Goal: Task Accomplishment & Management: Manage account settings

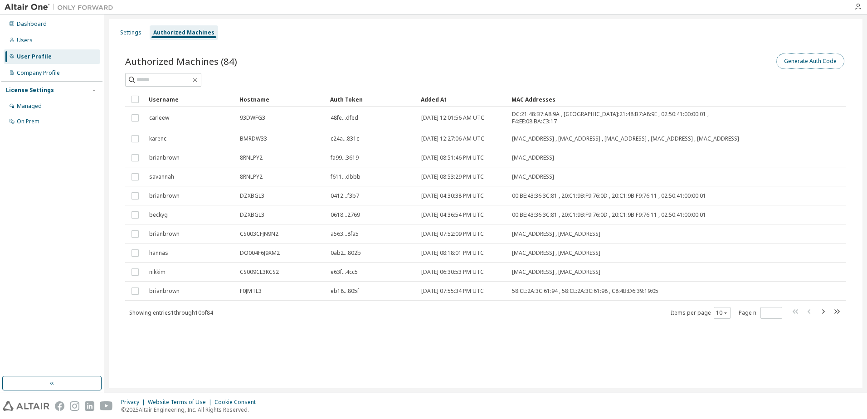
click at [802, 60] on button "Generate Auth Code" at bounding box center [811, 61] width 68 height 15
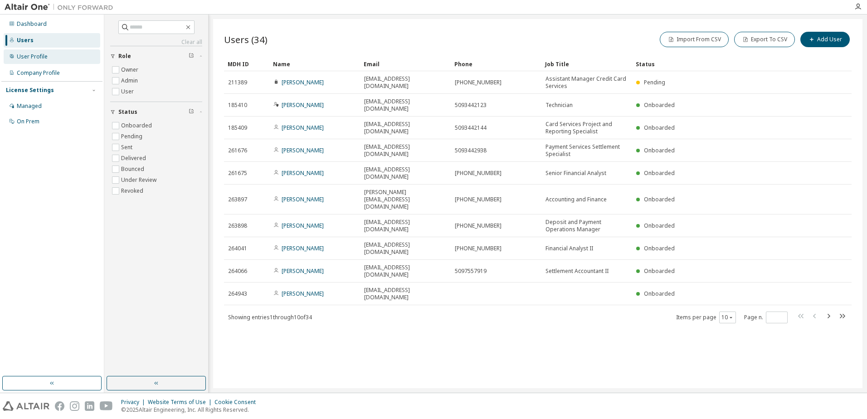
click at [38, 62] on div "User Profile" at bounding box center [52, 56] width 97 height 15
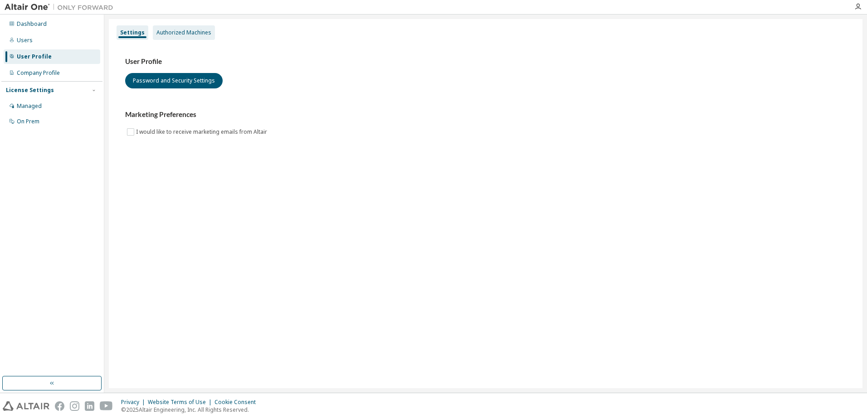
click at [186, 29] on div "Authorized Machines" at bounding box center [184, 32] width 55 height 7
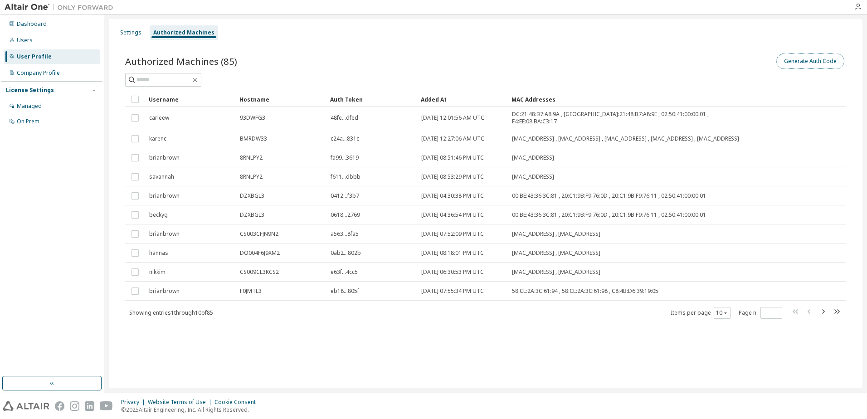
click at [778, 61] on button "Generate Auth Code" at bounding box center [811, 61] width 68 height 15
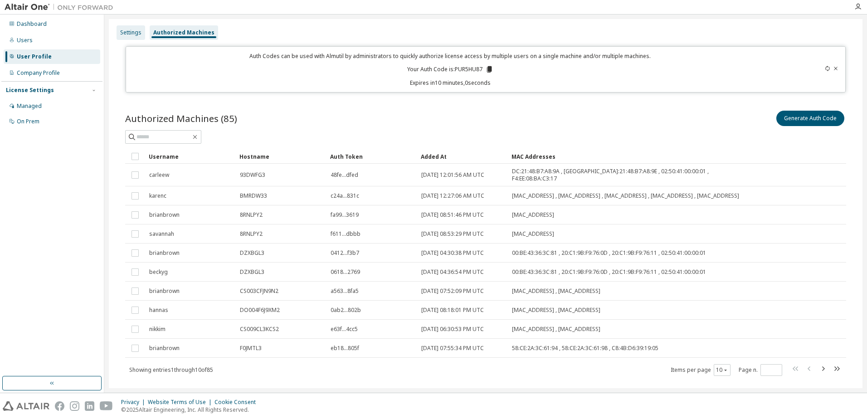
click at [128, 30] on div "Settings" at bounding box center [130, 32] width 21 height 7
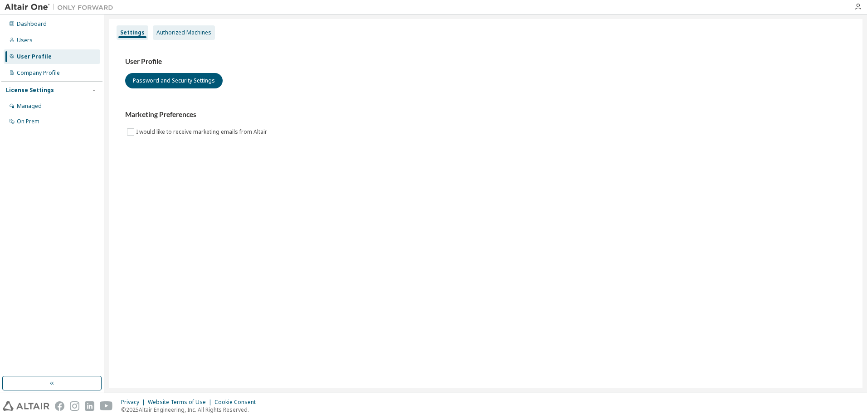
click at [173, 36] on div "Authorized Machines" at bounding box center [184, 32] width 55 height 7
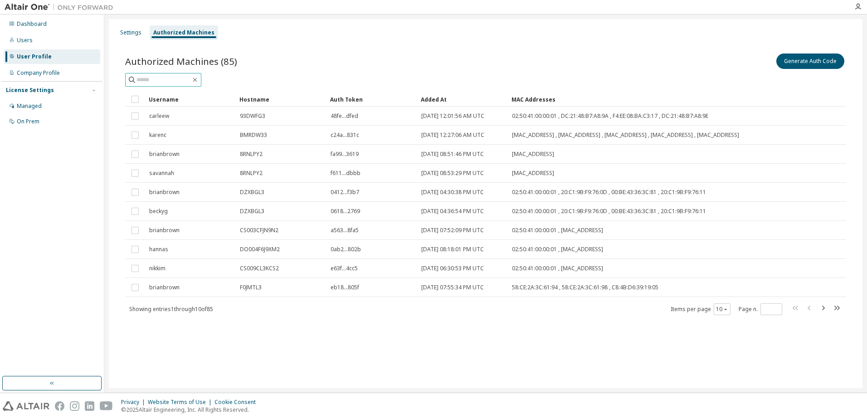
click at [166, 83] on input "text" at bounding box center [164, 79] width 54 height 9
click at [153, 81] on input "text" at bounding box center [164, 79] width 54 height 9
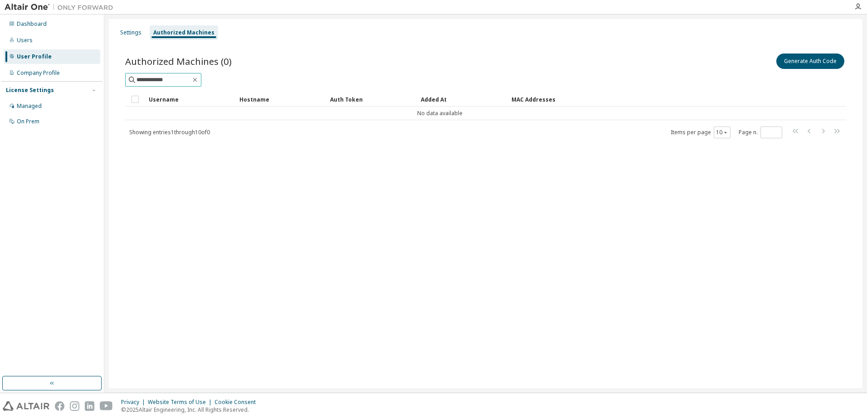
click at [190, 82] on input "**********" at bounding box center [164, 79] width 54 height 9
type input "*****"
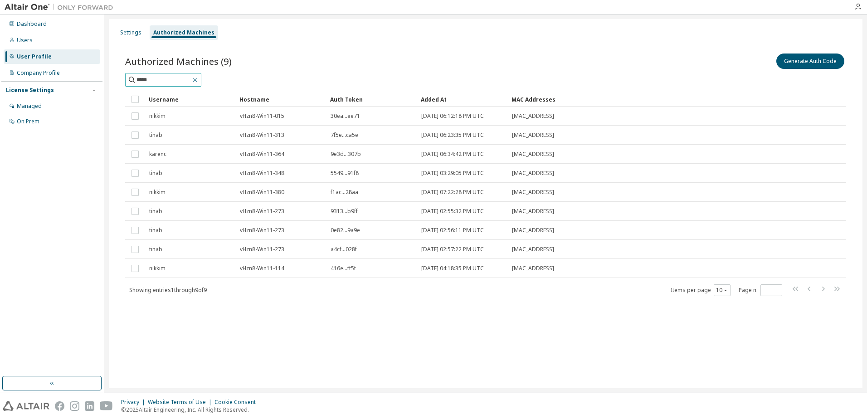
click at [199, 82] on icon "button" at bounding box center [194, 79] width 7 height 7
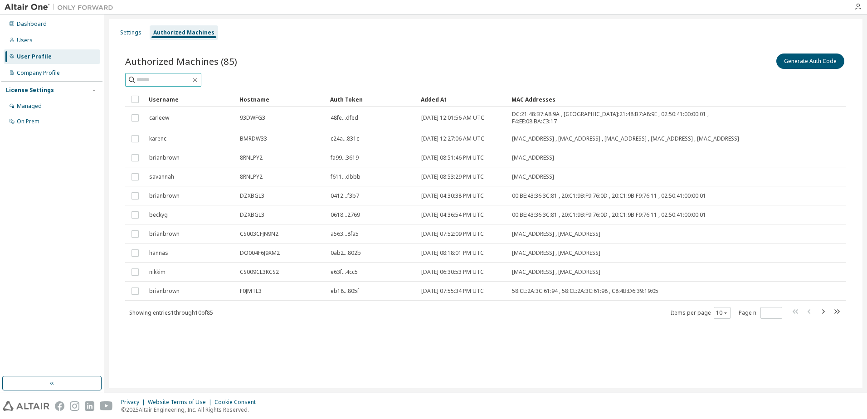
click at [170, 78] on input "text" at bounding box center [164, 79] width 54 height 9
type input "*"
click at [255, 97] on div "Hostname" at bounding box center [281, 99] width 83 height 15
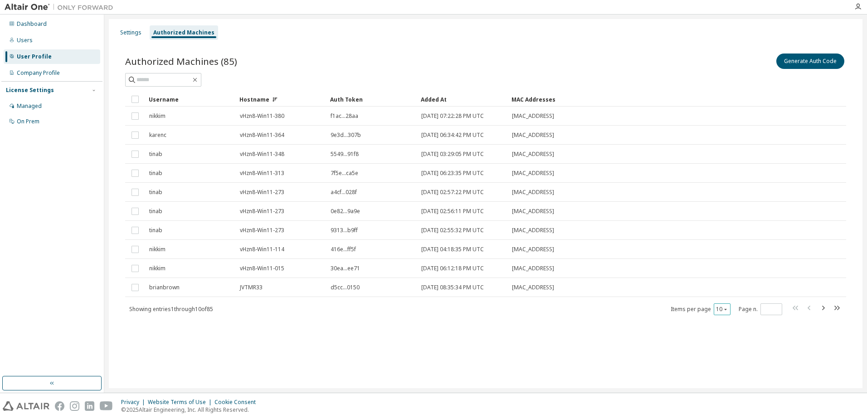
click at [726, 309] on icon "button" at bounding box center [725, 309] width 3 height 1
click at [729, 368] on div "100" at bounding box center [750, 365] width 73 height 11
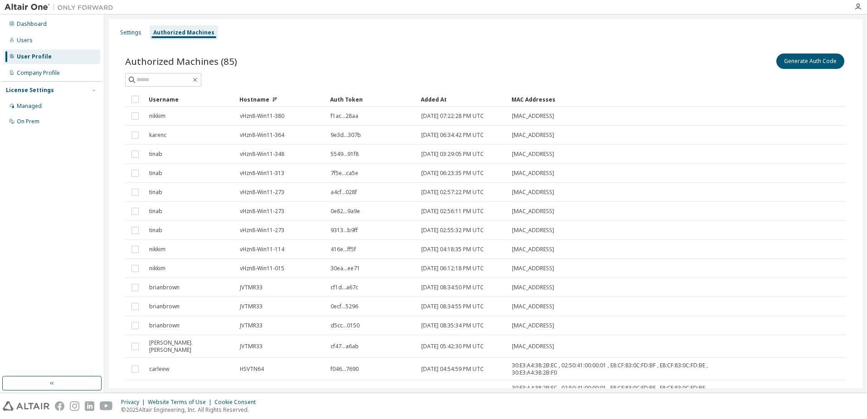
click at [253, 97] on div "Hostname" at bounding box center [281, 99] width 83 height 15
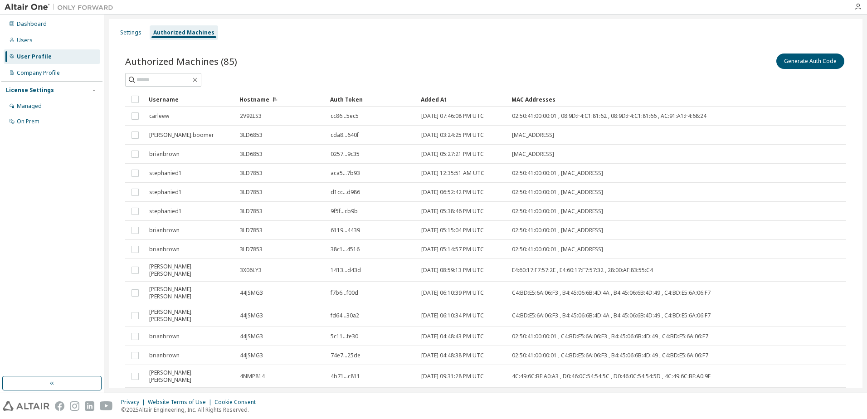
click at [253, 97] on div "Hostname" at bounding box center [281, 99] width 83 height 15
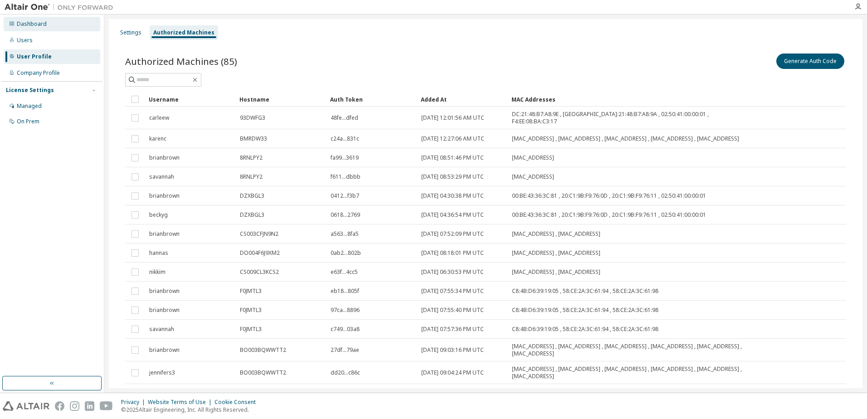
click at [18, 24] on div "Dashboard" at bounding box center [32, 23] width 30 height 7
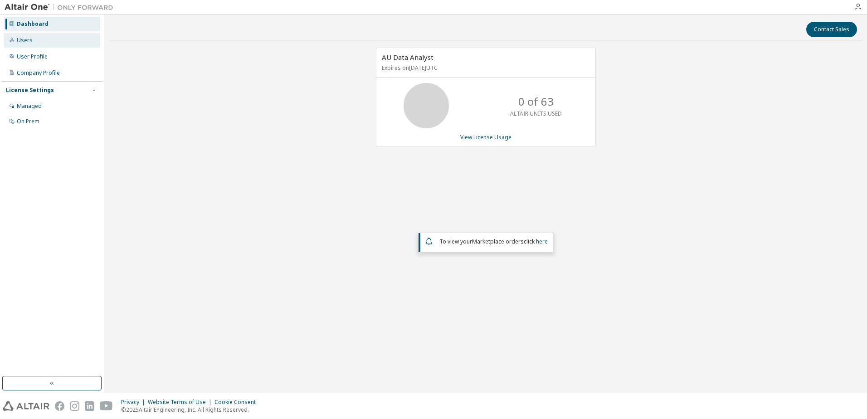
click at [34, 44] on div "Users" at bounding box center [52, 40] width 97 height 15
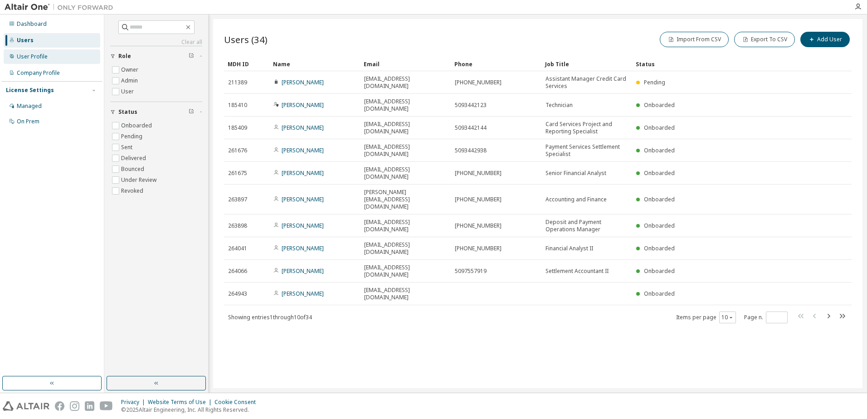
click at [37, 55] on div "User Profile" at bounding box center [32, 56] width 31 height 7
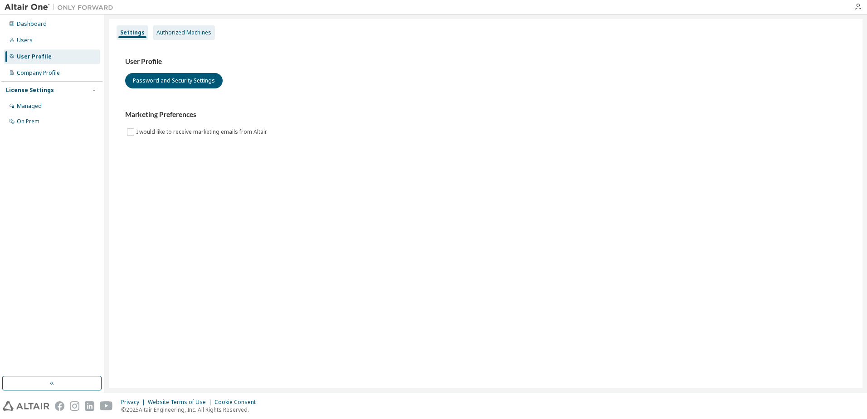
click at [180, 30] on div "Authorized Machines" at bounding box center [184, 32] width 55 height 7
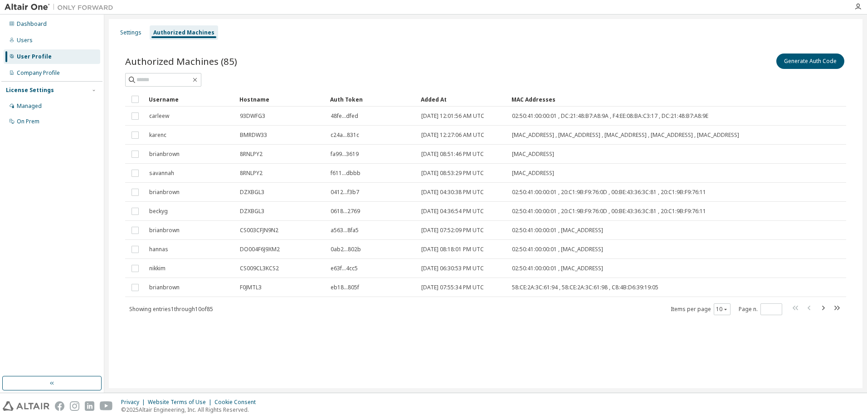
click at [255, 99] on div "Hostname" at bounding box center [281, 99] width 83 height 15
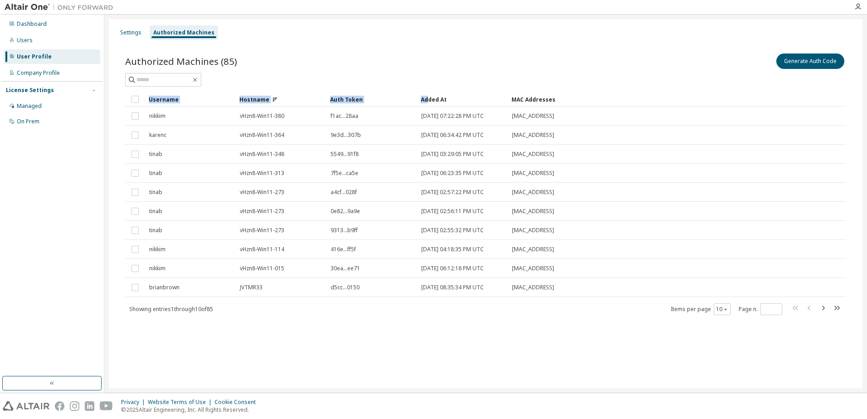
drag, startPoint x: 428, startPoint y: 101, endPoint x: 466, endPoint y: 73, distance: 47.1
click at [466, 73] on div "Authorized Machines (85) Generate Auth Code Clear Load Save Save As Field Opera…" at bounding box center [485, 184] width 721 height 264
click at [431, 99] on div "Added At" at bounding box center [462, 99] width 83 height 15
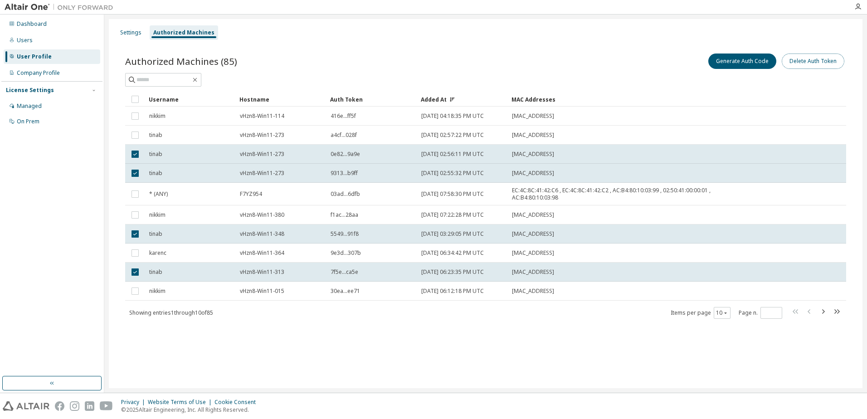
click at [819, 58] on button "Delete Auth Token" at bounding box center [813, 61] width 63 height 15
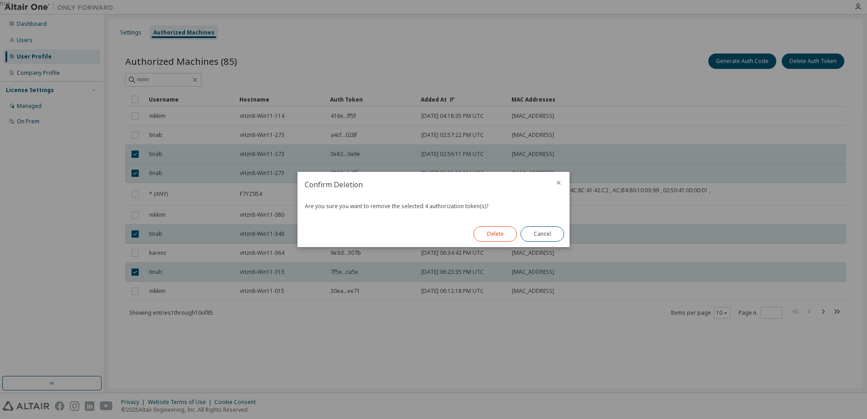
click at [498, 239] on button "Delete" at bounding box center [496, 233] width 44 height 15
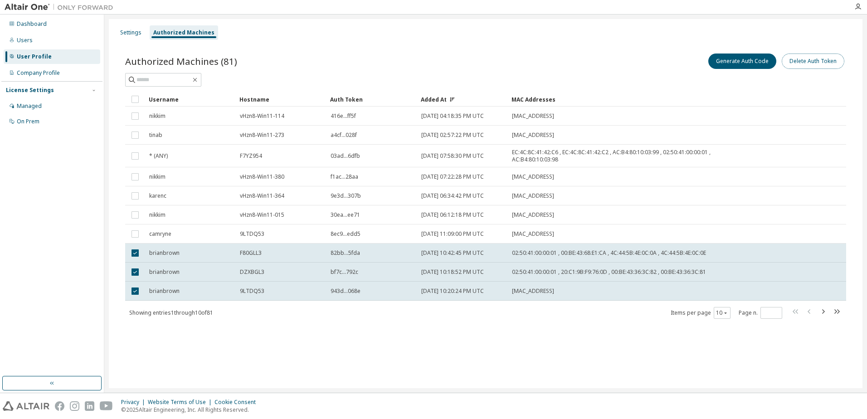
click at [805, 63] on button "Delete Auth Token" at bounding box center [813, 61] width 63 height 15
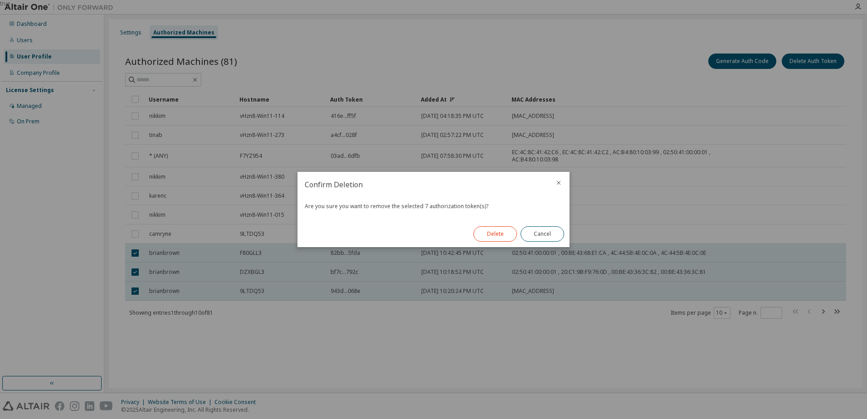
click at [499, 236] on button "Delete" at bounding box center [496, 233] width 44 height 15
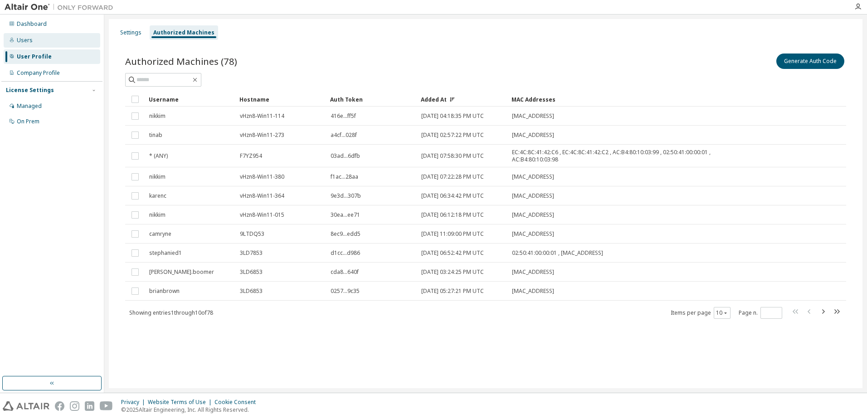
click at [26, 43] on div "Users" at bounding box center [25, 40] width 16 height 7
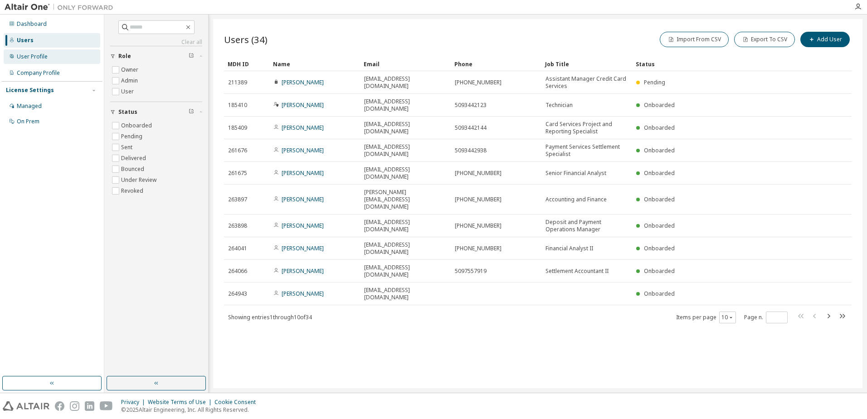
click at [28, 56] on div "User Profile" at bounding box center [32, 56] width 31 height 7
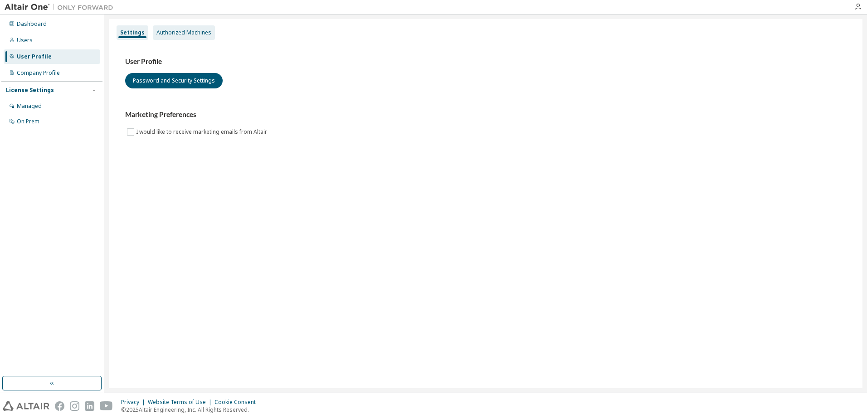
click at [196, 33] on div "Authorized Machines" at bounding box center [184, 32] width 55 height 7
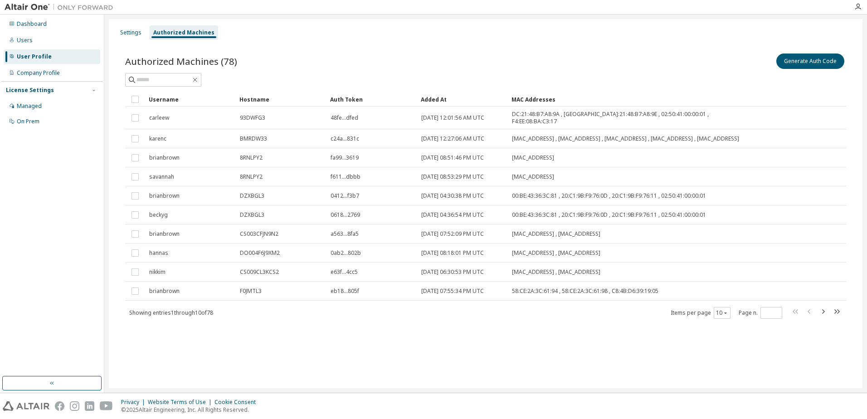
click at [439, 100] on div "Added At" at bounding box center [462, 99] width 83 height 15
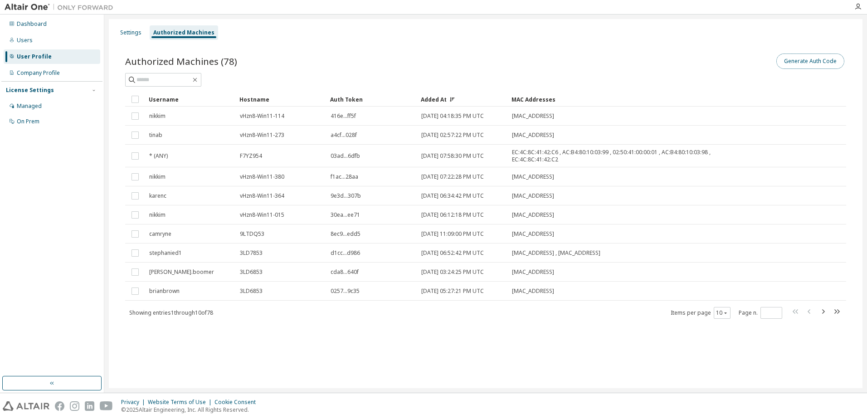
click at [826, 59] on button "Generate Auth Code" at bounding box center [811, 61] width 68 height 15
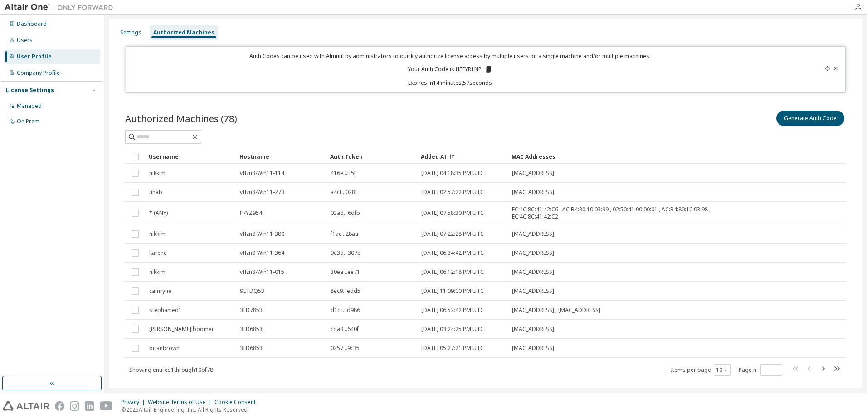
click at [489, 69] on icon at bounding box center [488, 69] width 5 height 6
click at [412, 110] on div "Authorized Machines (78) Generate Auth Code" at bounding box center [485, 118] width 721 height 19
click at [27, 39] on div "Users" at bounding box center [25, 40] width 16 height 7
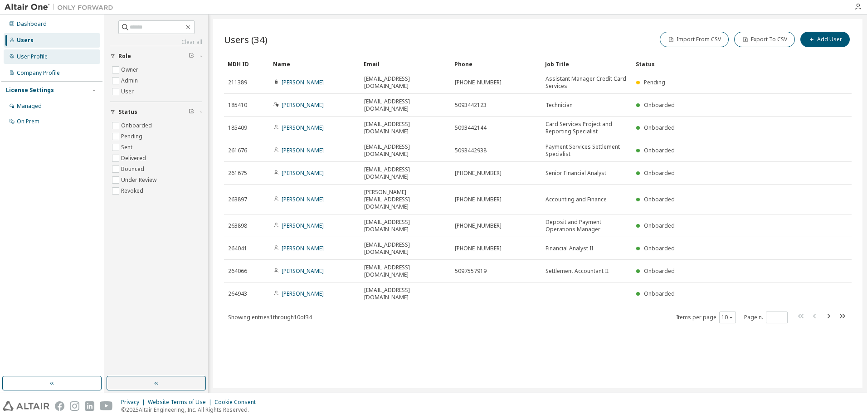
click at [30, 53] on div "User Profile" at bounding box center [32, 56] width 31 height 7
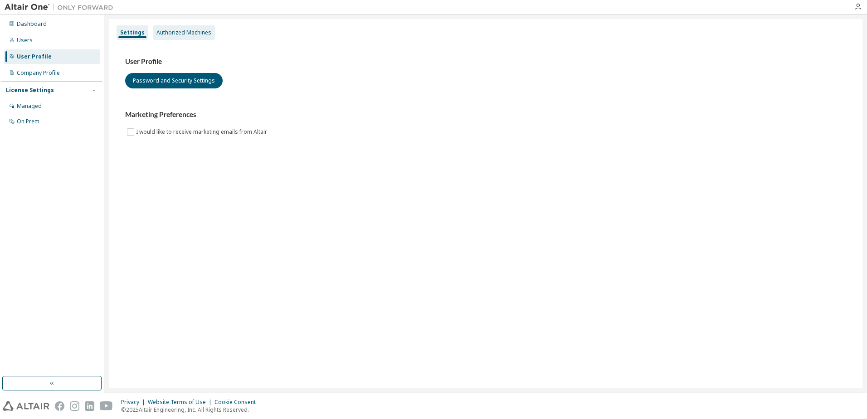
click at [188, 29] on div "Authorized Machines" at bounding box center [184, 32] width 55 height 7
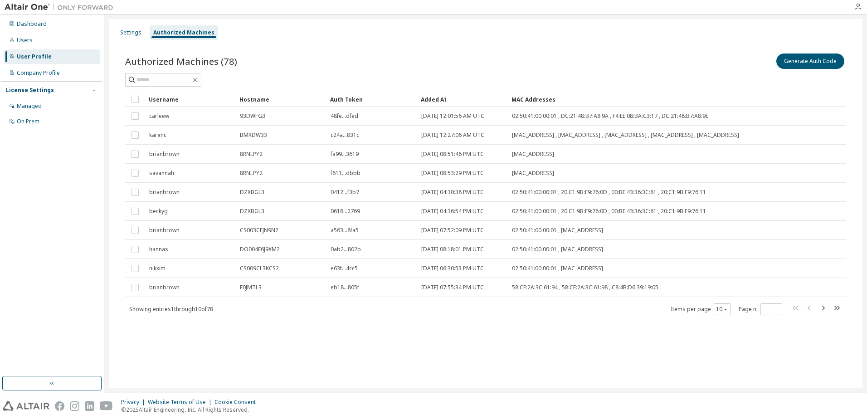
click at [431, 102] on div "Added At" at bounding box center [462, 99] width 83 height 15
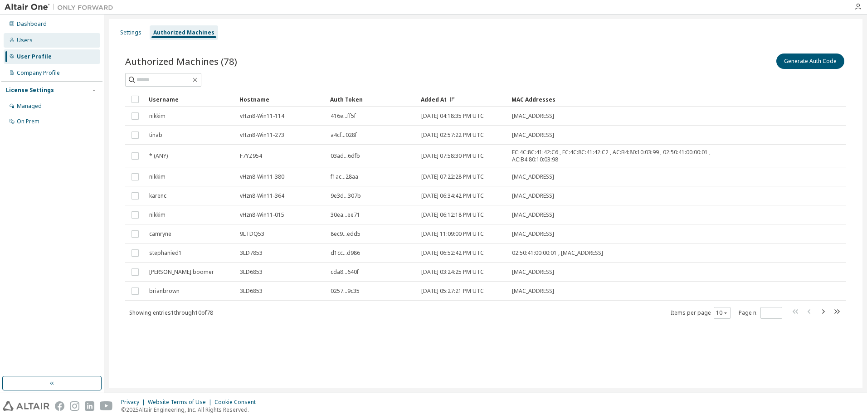
click at [27, 38] on div "Users" at bounding box center [25, 40] width 16 height 7
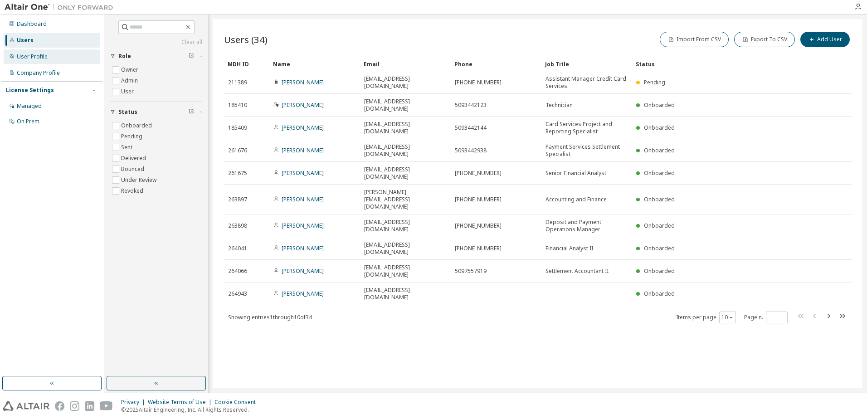
click at [21, 56] on div "User Profile" at bounding box center [32, 56] width 31 height 7
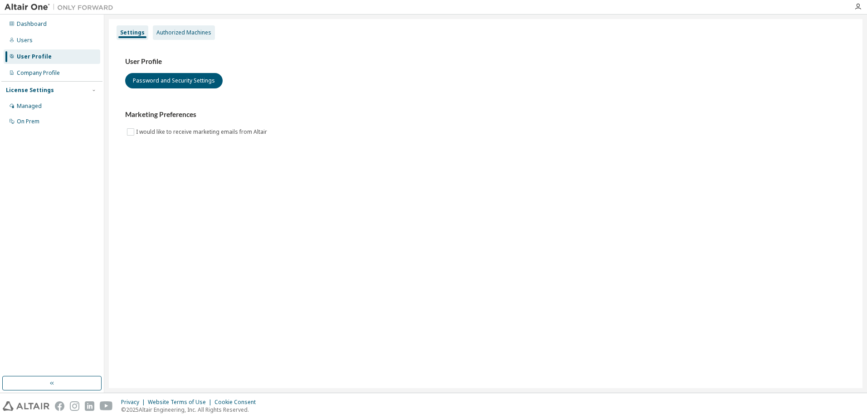
click at [191, 36] on div "Authorized Machines" at bounding box center [184, 32] width 62 height 15
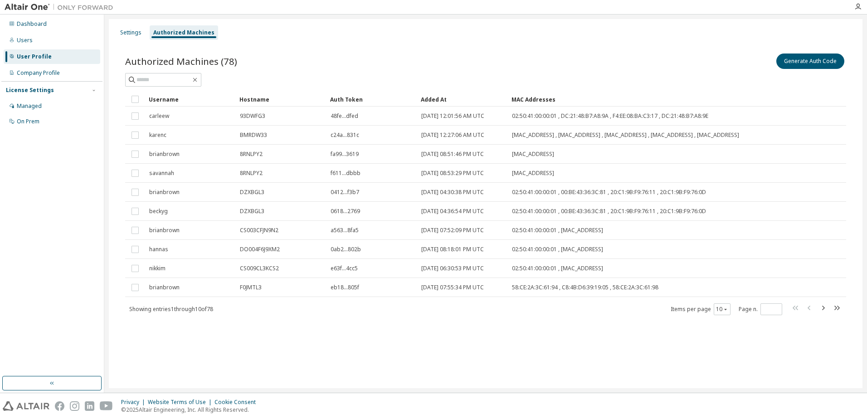
click at [436, 103] on div "Added At" at bounding box center [462, 99] width 83 height 15
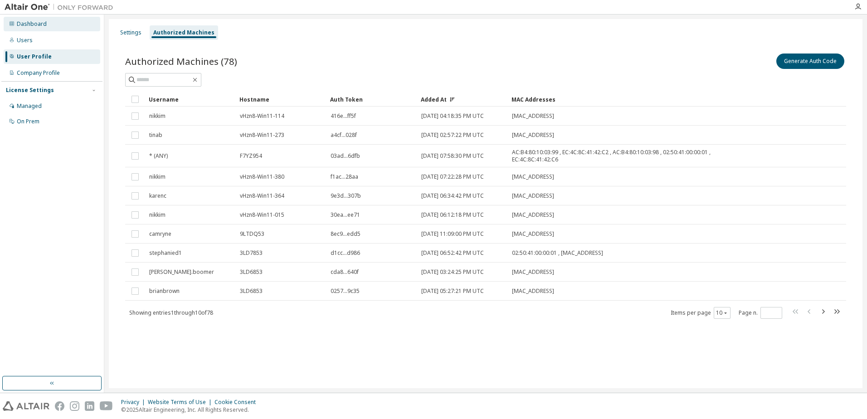
click at [25, 24] on div "Dashboard" at bounding box center [32, 23] width 30 height 7
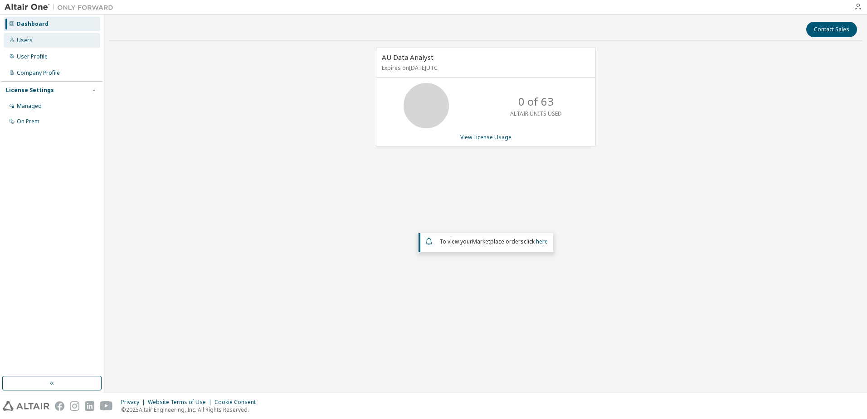
click at [31, 37] on div "Users" at bounding box center [52, 40] width 97 height 15
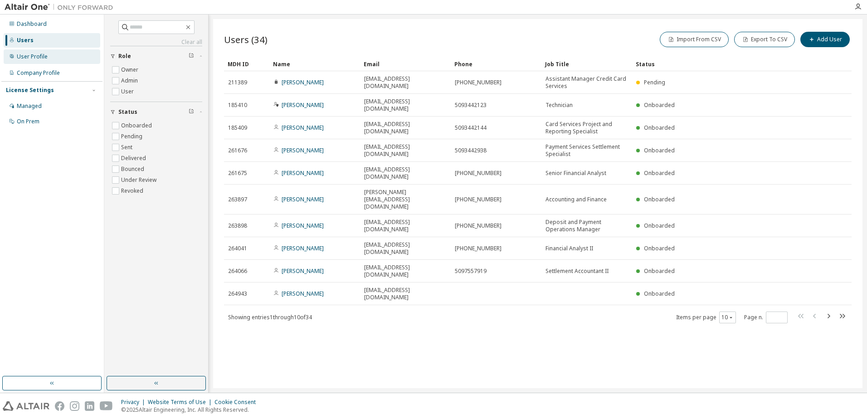
click at [17, 55] on div "User Profile" at bounding box center [32, 56] width 31 height 7
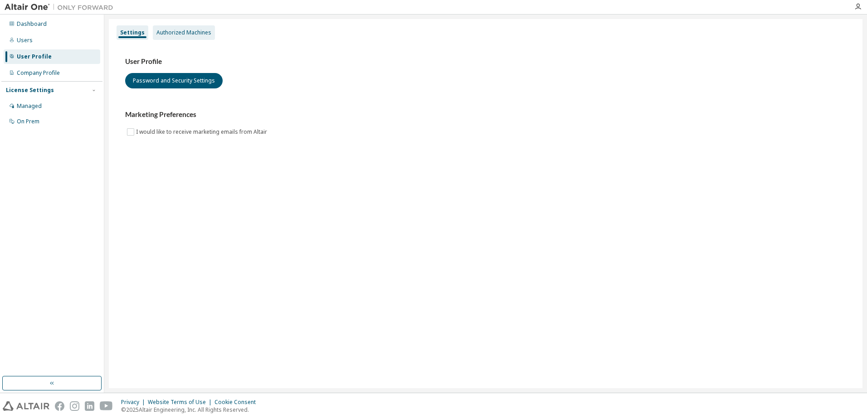
click at [181, 34] on div "Authorized Machines" at bounding box center [184, 32] width 55 height 7
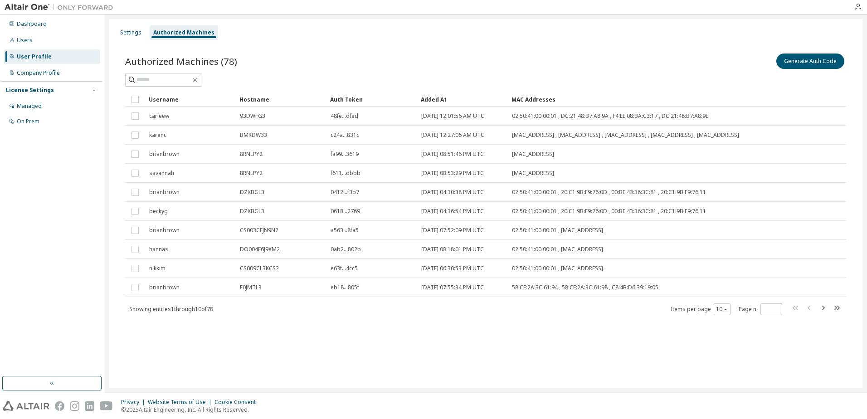
click at [434, 97] on div "Added At" at bounding box center [462, 99] width 83 height 15
